Goal: Transaction & Acquisition: Book appointment/travel/reservation

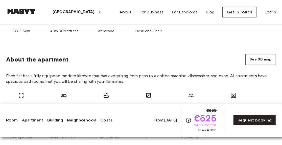
scroll to position [196, 0]
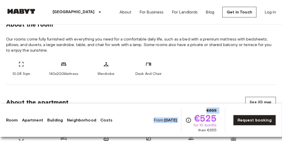
drag, startPoint x: 197, startPoint y: 118, endPoint x: 222, endPoint y: 130, distance: 28.4
click at [222, 130] on div "From: [DATE] €655 €525 for 10 months then €655 Request booking" at bounding box center [215, 119] width 122 height 25
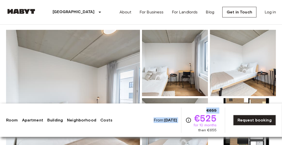
scroll to position [0, 0]
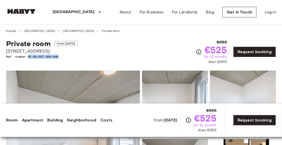
drag, startPoint x: 59, startPoint y: 56, endPoint x: 28, endPoint y: 56, distance: 31.3
click at [28, 56] on span "Ref. number DE-04-037-006-04Q" at bounding box center [41, 56] width 71 height 5
copy span "DE-04-037-006-04Q"
drag, startPoint x: 56, startPoint y: 52, endPoint x: 6, endPoint y: 53, distance: 50.8
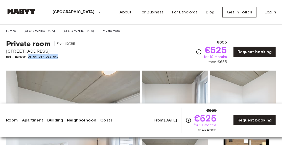
drag, startPoint x: 54, startPoint y: 49, endPoint x: 3, endPoint y: 51, distance: 50.8
copy span "[STREET_ADDRESS]"
